Goal: Task Accomplishment & Management: Complete application form

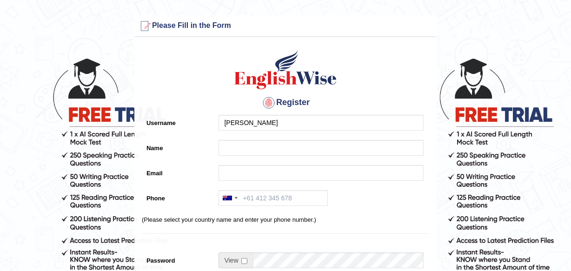
type input "[PERSON_NAME]"
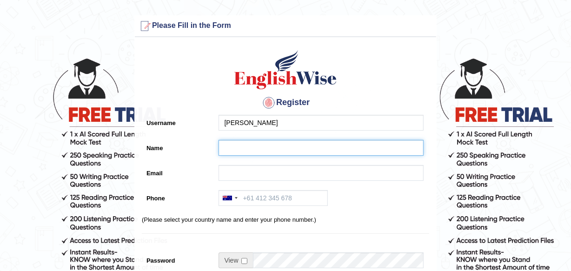
click at [260, 147] on input "Name" at bounding box center [320, 148] width 205 height 16
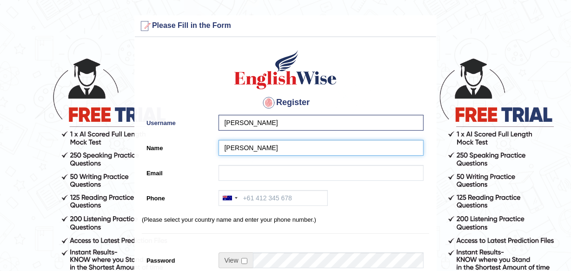
type input "[PERSON_NAME]"
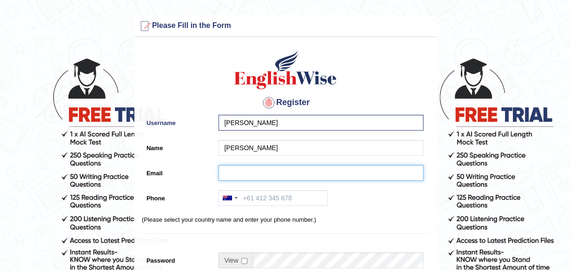
click at [294, 172] on input "Email" at bounding box center [320, 173] width 205 height 16
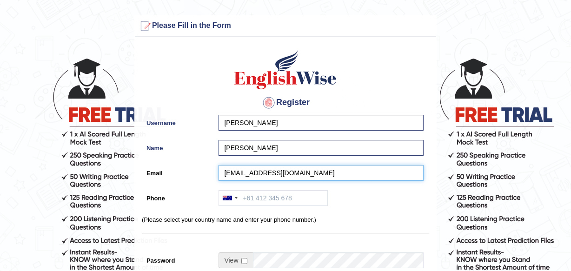
type input "barapong@yahoo.com"
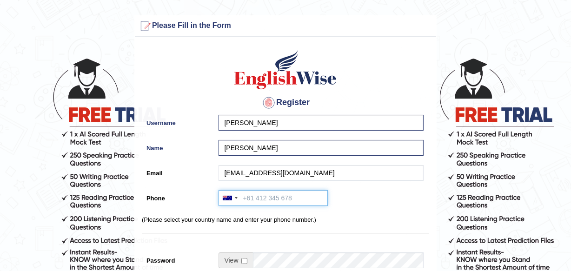
click at [290, 192] on input "Phone" at bounding box center [272, 198] width 109 height 16
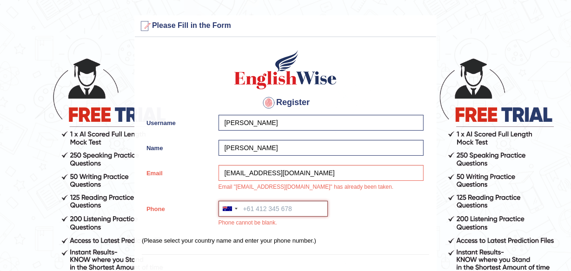
click at [285, 208] on input "Phone" at bounding box center [272, 209] width 109 height 16
click at [235, 210] on div at bounding box center [229, 208] width 21 height 15
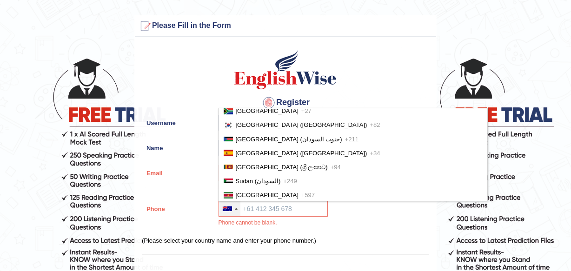
scroll to position [2841, 0]
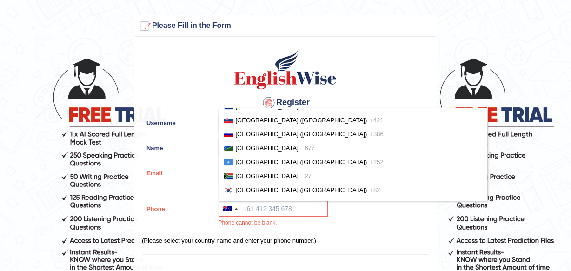
click at [188, 190] on div "Email barapong@yahoo.com Email "barapong@yahoo.com" has already been taken." at bounding box center [285, 180] width 287 height 31
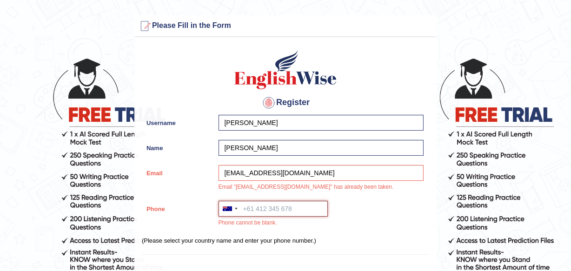
click at [261, 209] on input "Phone" at bounding box center [272, 209] width 109 height 16
type input "="
type input "+61413187762"
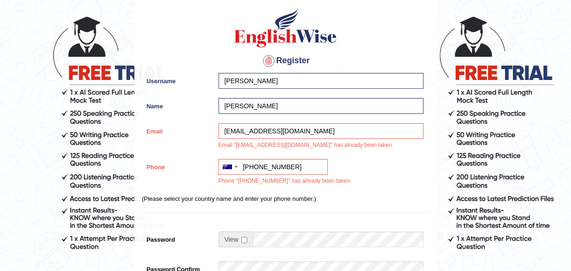
scroll to position [42, 0]
click at [235, 166] on div at bounding box center [236, 167] width 3 height 2
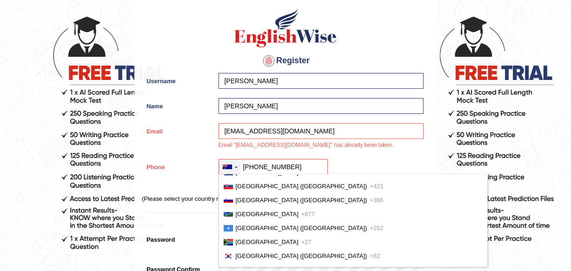
scroll to position [0, 0]
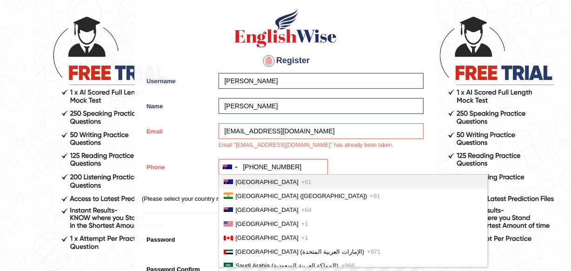
click at [250, 181] on span "Australia" at bounding box center [267, 181] width 63 height 7
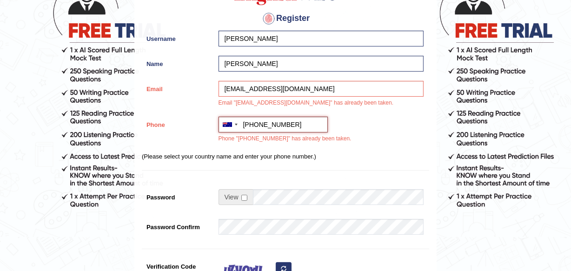
scroll to position [42, 0]
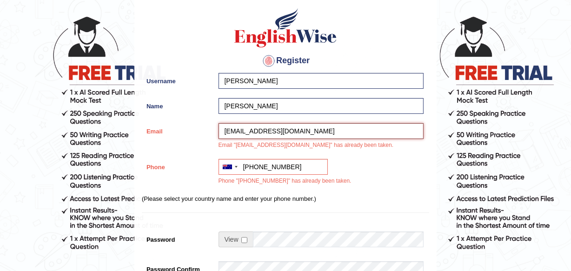
click at [334, 132] on input "barapong@yahoo.com" at bounding box center [320, 131] width 205 height 16
type input "b"
type input "barapong@gmail.com"
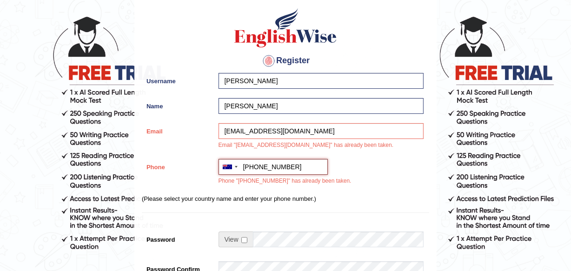
drag, startPoint x: 297, startPoint y: 163, endPoint x: 294, endPoint y: 173, distance: 10.6
click at [294, 172] on input "+61413187762" at bounding box center [272, 167] width 109 height 16
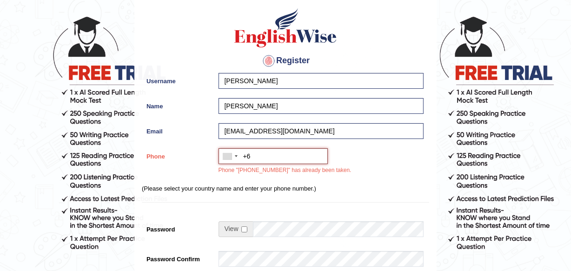
type input "+"
click at [235, 155] on div at bounding box center [236, 156] width 3 height 2
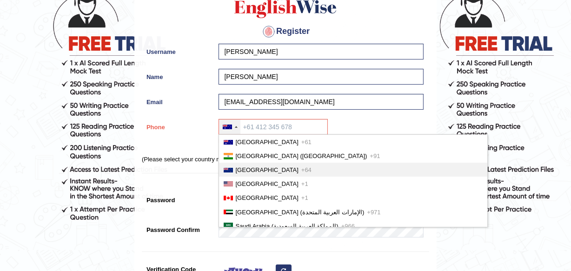
scroll to position [84, 0]
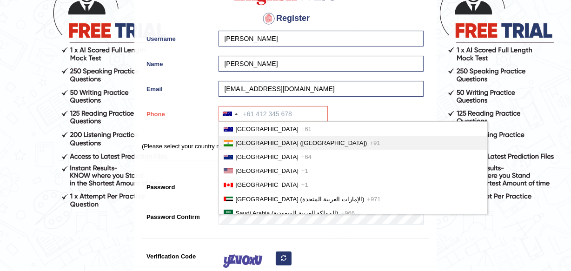
click at [264, 140] on span "India (भारत)" at bounding box center [302, 142] width 132 height 7
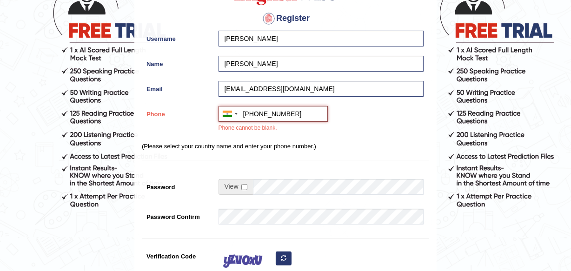
type input "+918284809181"
click at [244, 186] on input "checkbox" at bounding box center [244, 187] width 6 height 6
checkbox input "true"
click at [296, 113] on input "+918284809181" at bounding box center [272, 114] width 109 height 16
type input "+919501757001"
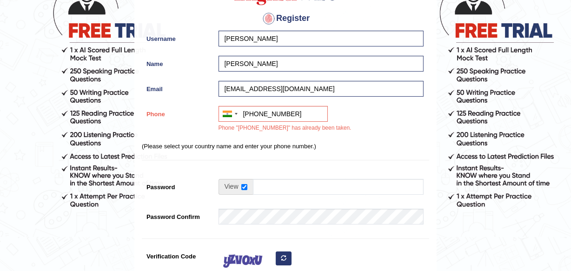
click at [288, 161] on div "Register Username Barbara Name Barbara Email barapong@gmail.com Phone Australia…" at bounding box center [285, 157] width 301 height 399
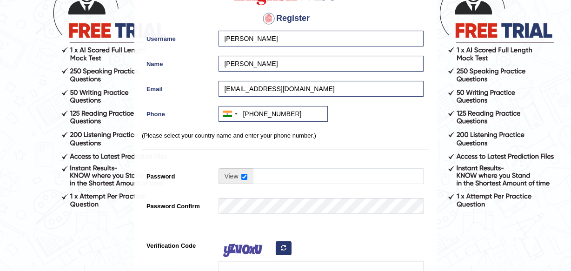
scroll to position [126, 0]
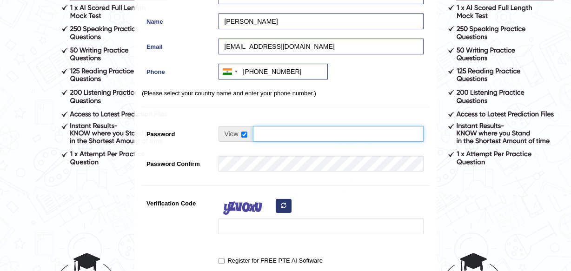
click at [278, 129] on input "Password" at bounding box center [338, 134] width 171 height 16
type input "bara1234"
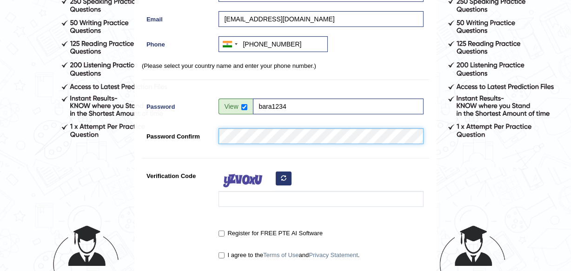
scroll to position [169, 0]
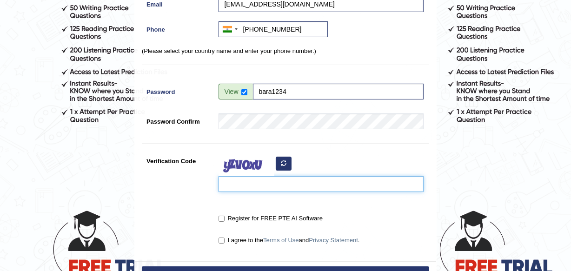
click at [249, 187] on input "Verification Code" at bounding box center [320, 184] width 205 height 16
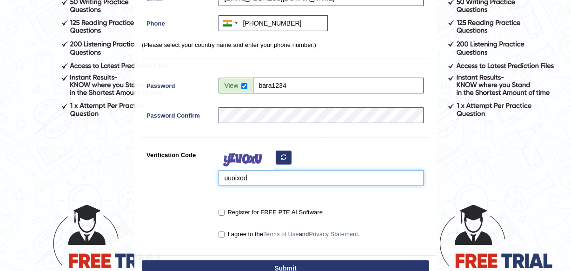
scroll to position [211, 0]
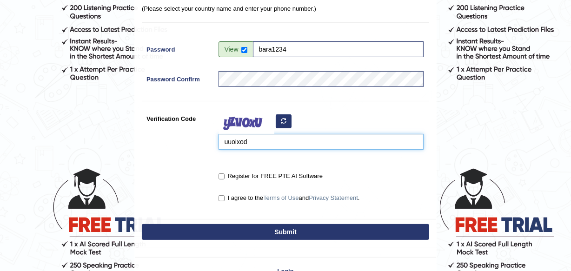
type input "uuoixod"
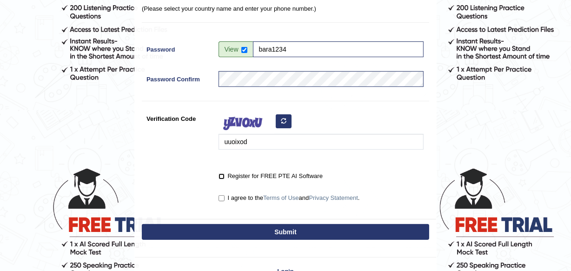
click at [222, 177] on input "Register for FREE PTE AI Software" at bounding box center [221, 176] width 6 height 6
checkbox input "true"
click at [219, 197] on input "I agree to the Terms of Use and Privacy Statement ." at bounding box center [221, 198] width 6 height 6
checkbox input "true"
click at [233, 231] on button "Submit" at bounding box center [285, 232] width 287 height 16
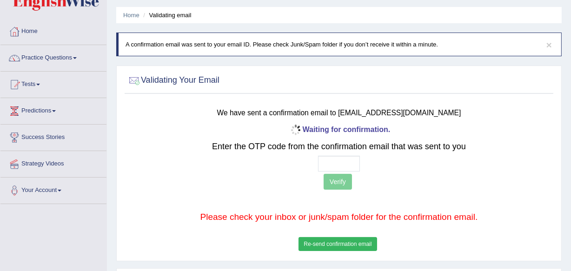
scroll to position [42, 0]
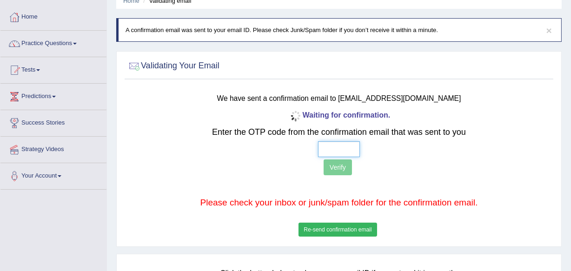
click at [347, 147] on input "text" at bounding box center [339, 149] width 42 height 16
type input "2 2 7 6"
click at [337, 168] on button "Verify" at bounding box center [337, 167] width 28 height 16
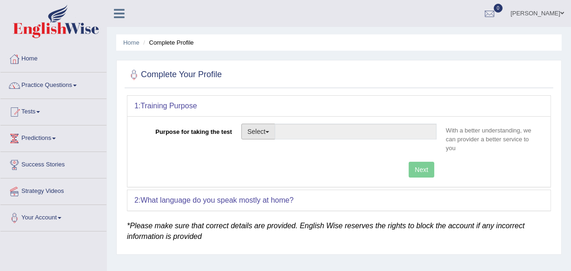
click at [267, 134] on button "Select" at bounding box center [258, 132] width 34 height 16
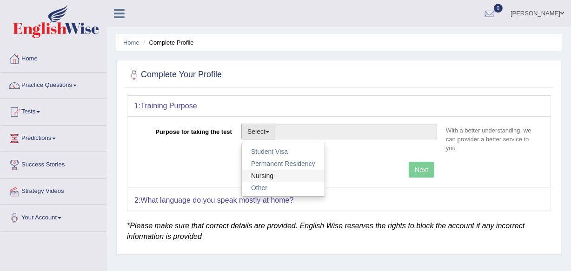
click at [264, 176] on link "Nursing" at bounding box center [283, 176] width 83 height 12
type input "Nursing"
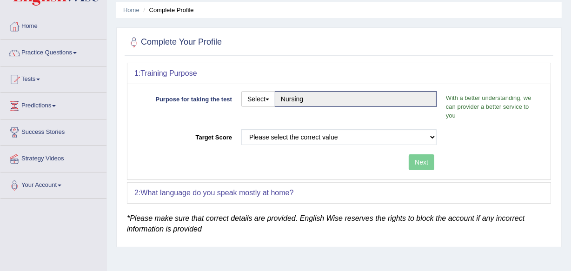
scroll to position [42, 0]
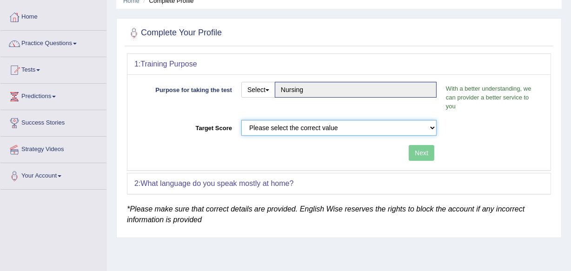
click at [433, 128] on select "Please select the correct value 50 (6 bands) 58 (6.5 bands) 65 (7 bands) 79 (8 …" at bounding box center [338, 128] width 195 height 16
select select "79"
click at [241, 120] on select "Please select the correct value 50 (6 bands) 58 (6.5 bands) 65 (7 bands) 79 (8 …" at bounding box center [338, 128] width 195 height 16
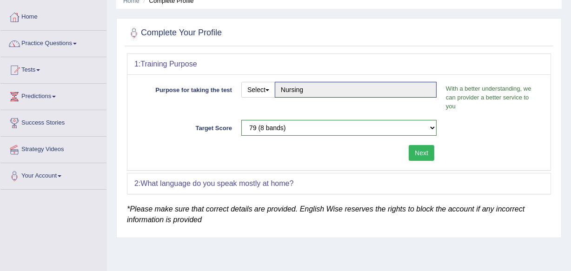
click at [417, 153] on button "Next" at bounding box center [421, 153] width 26 height 16
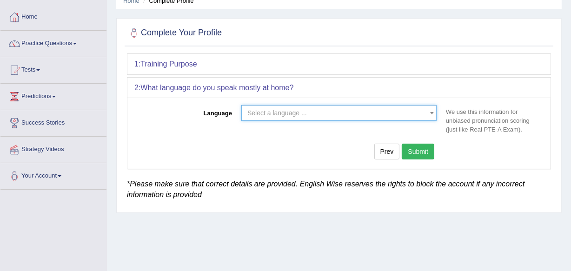
drag, startPoint x: 288, startPoint y: 109, endPoint x: 295, endPoint y: 116, distance: 9.9
click at [288, 109] on span "Select a language ..." at bounding box center [276, 112] width 59 height 7
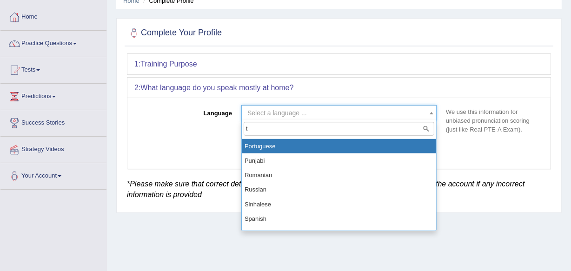
scroll to position [0, 0]
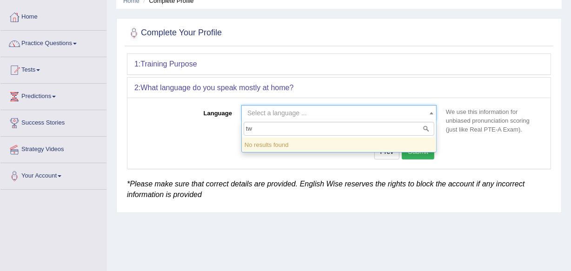
type input "t"
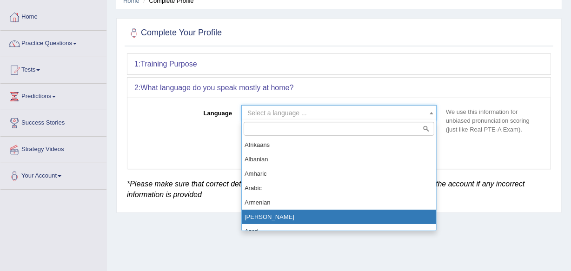
select select "Ashanti"
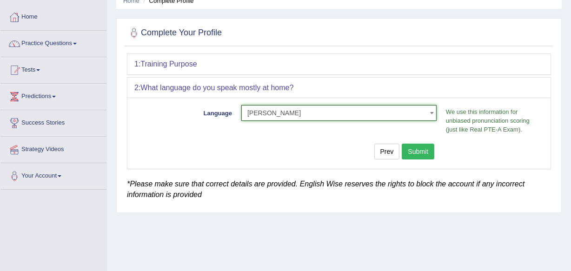
click at [423, 151] on button "Submit" at bounding box center [418, 152] width 33 height 16
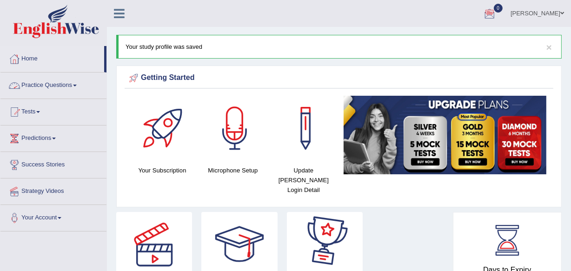
click at [72, 92] on link "Practice Questions" at bounding box center [53, 83] width 106 height 23
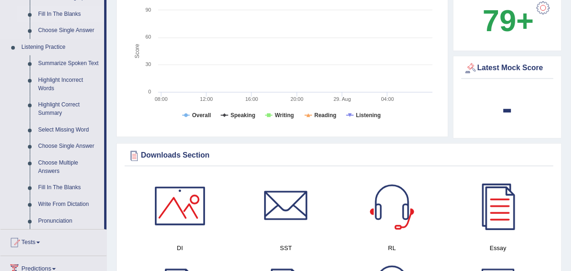
scroll to position [380, 0]
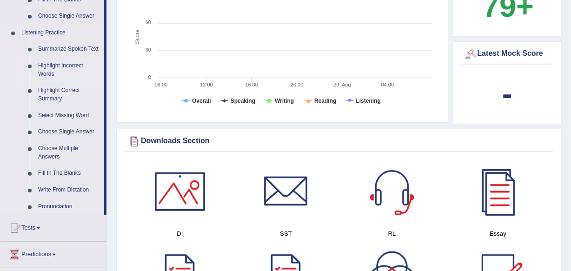
click at [64, 67] on link "Highlight Incorrect Words" at bounding box center [69, 70] width 70 height 25
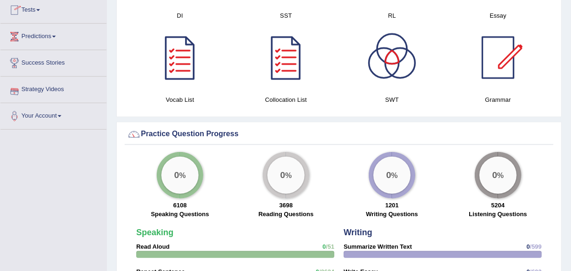
scroll to position [614, 0]
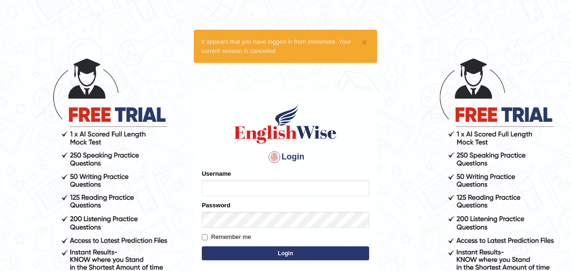
type input "Leena49"
click at [291, 257] on button "Login" at bounding box center [285, 253] width 167 height 14
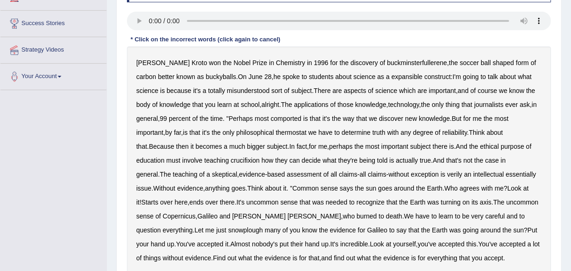
scroll to position [169, 0]
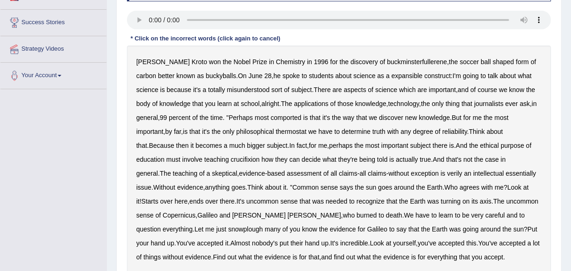
click at [391, 76] on b "expansible" at bounding box center [406, 75] width 31 height 7
click at [291, 118] on b "comported" at bounding box center [285, 117] width 31 height 7
click at [294, 131] on b "thermostat" at bounding box center [291, 131] width 31 height 7
click at [239, 158] on b "crucifixion" at bounding box center [244, 159] width 29 height 7
click at [447, 175] on b "verily" at bounding box center [454, 173] width 15 height 7
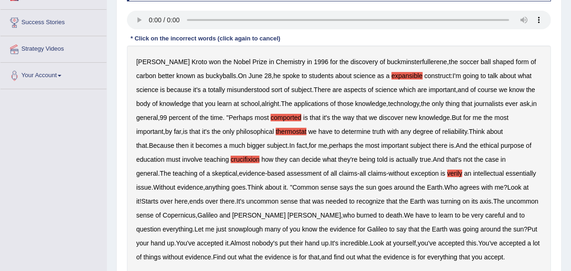
click at [506, 172] on b "essentially" at bounding box center [521, 173] width 30 height 7
click at [228, 231] on b "snowplough" at bounding box center [245, 228] width 35 height 7
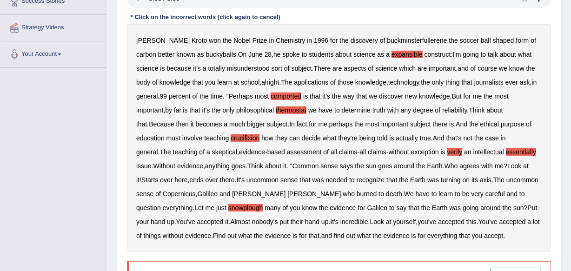
scroll to position [171, 0]
